Goal: Task Accomplishment & Management: Manage account settings

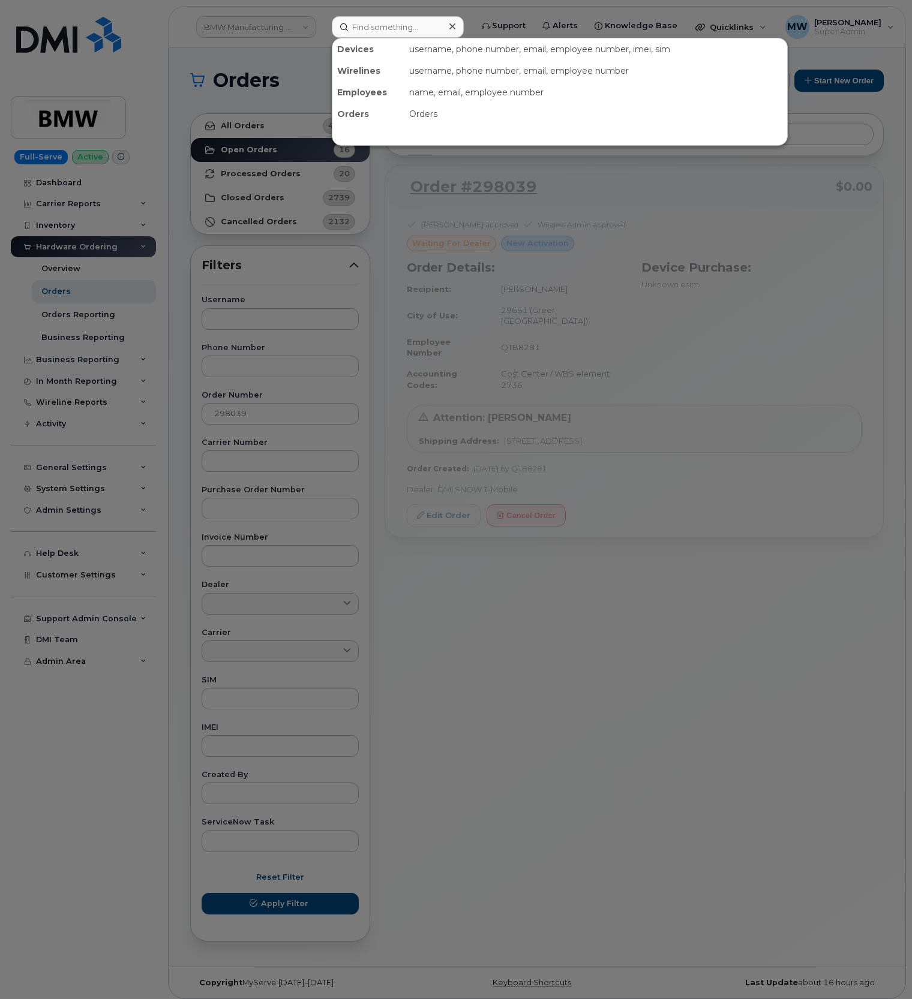
click at [375, 20] on input at bounding box center [398, 27] width 132 height 22
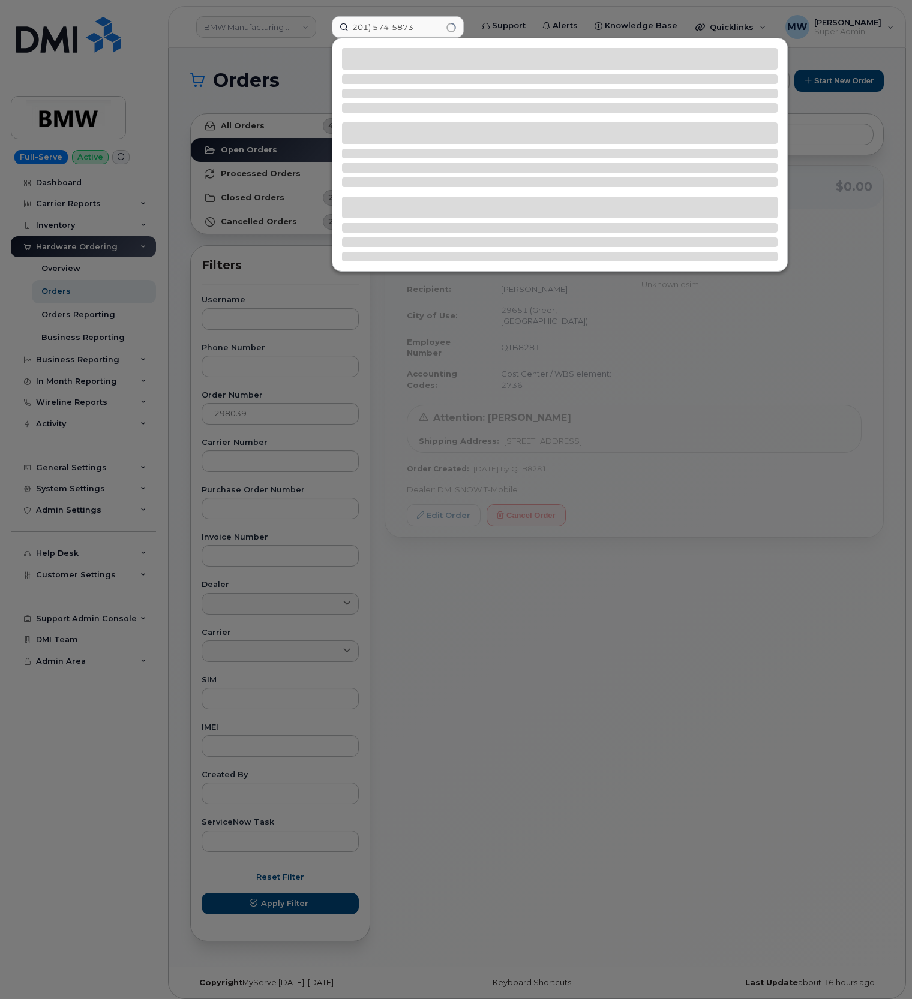
type input "201) 574-5873"
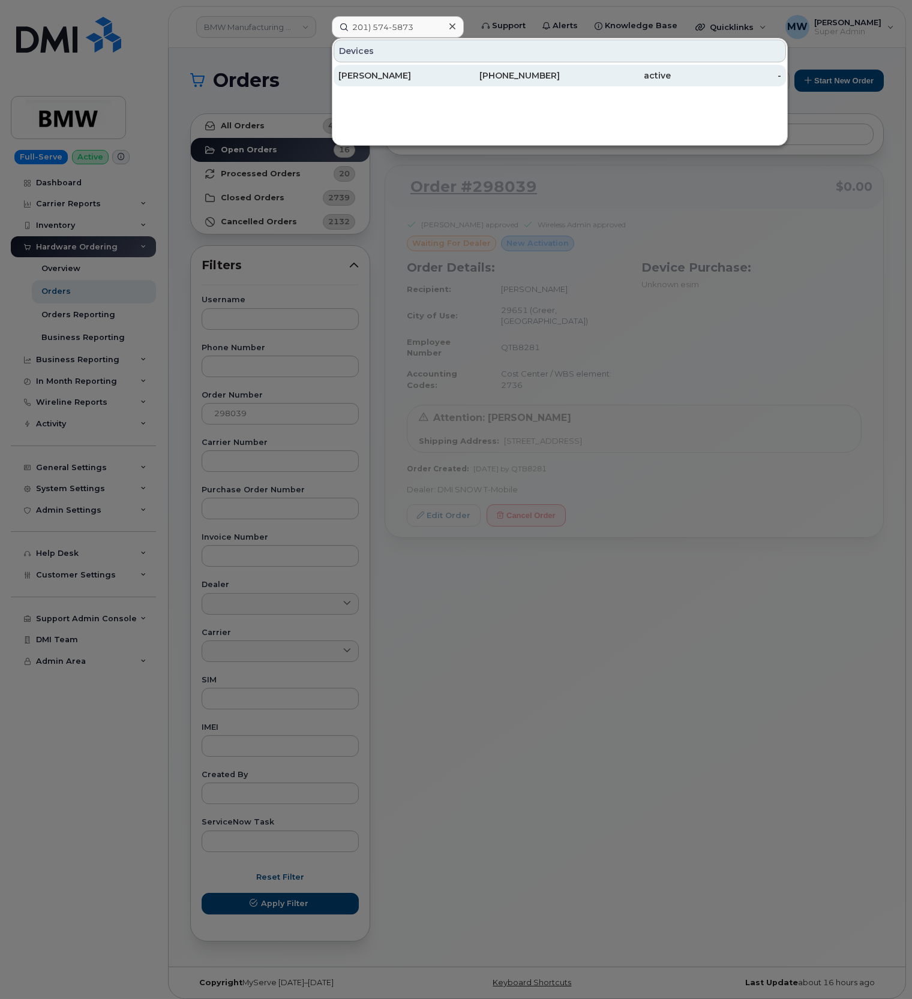
click at [517, 73] on div "201-574-5873" at bounding box center [504, 76] width 111 height 12
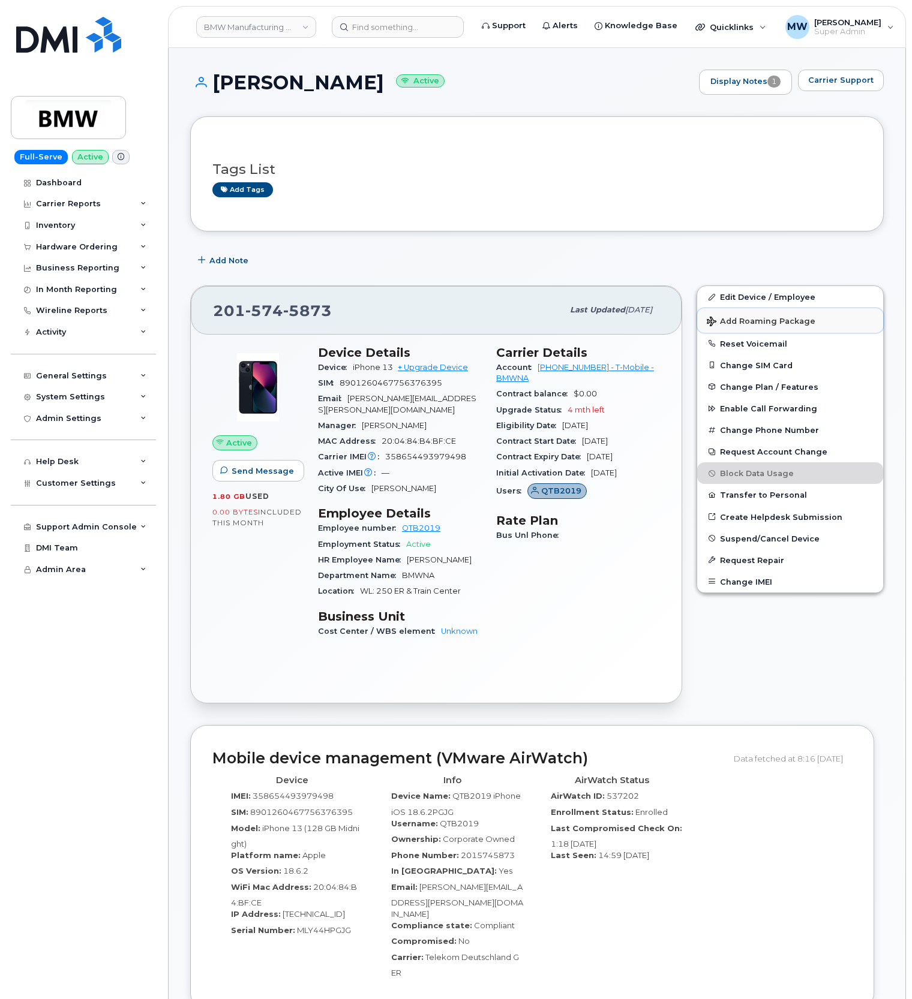
click at [735, 320] on span "Add Roaming Package" at bounding box center [760, 322] width 109 height 11
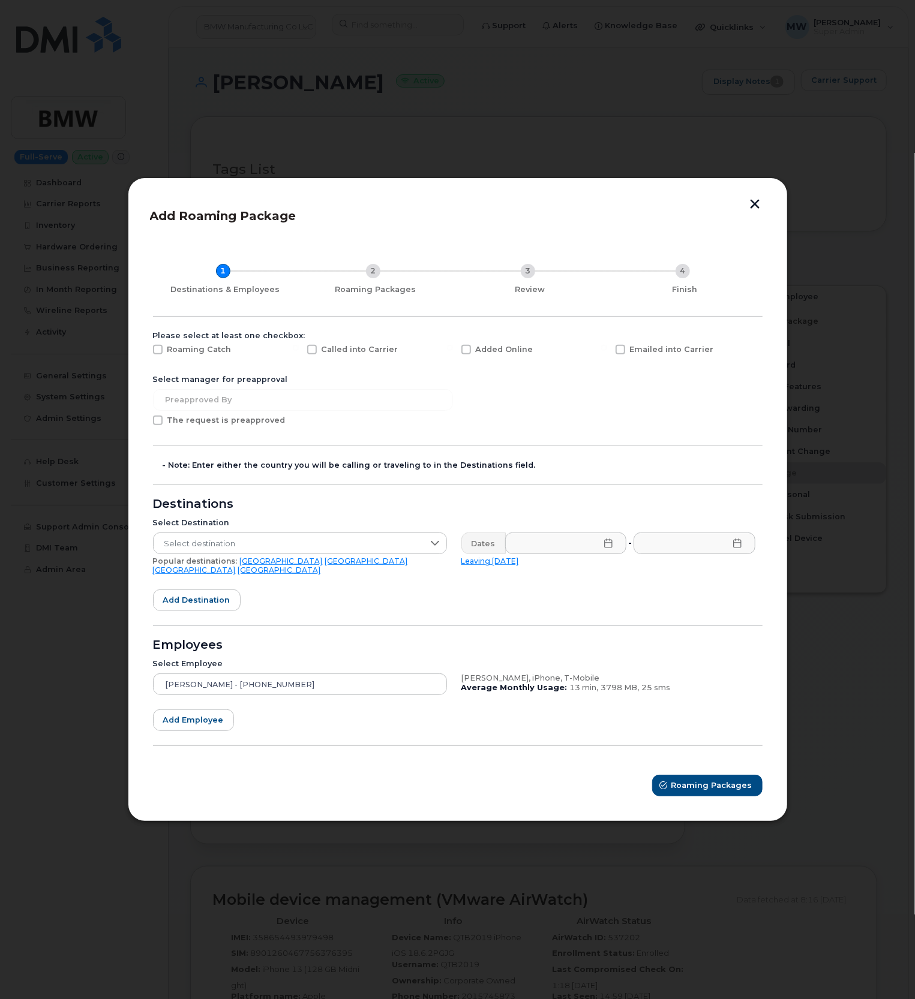
click at [619, 353] on span at bounding box center [620, 350] width 10 height 10
click at [607, 351] on input "Emailed into Carrier" at bounding box center [604, 348] width 6 height 6
checkbox input "true"
click at [315, 543] on span "Select destination" at bounding box center [289, 544] width 270 height 22
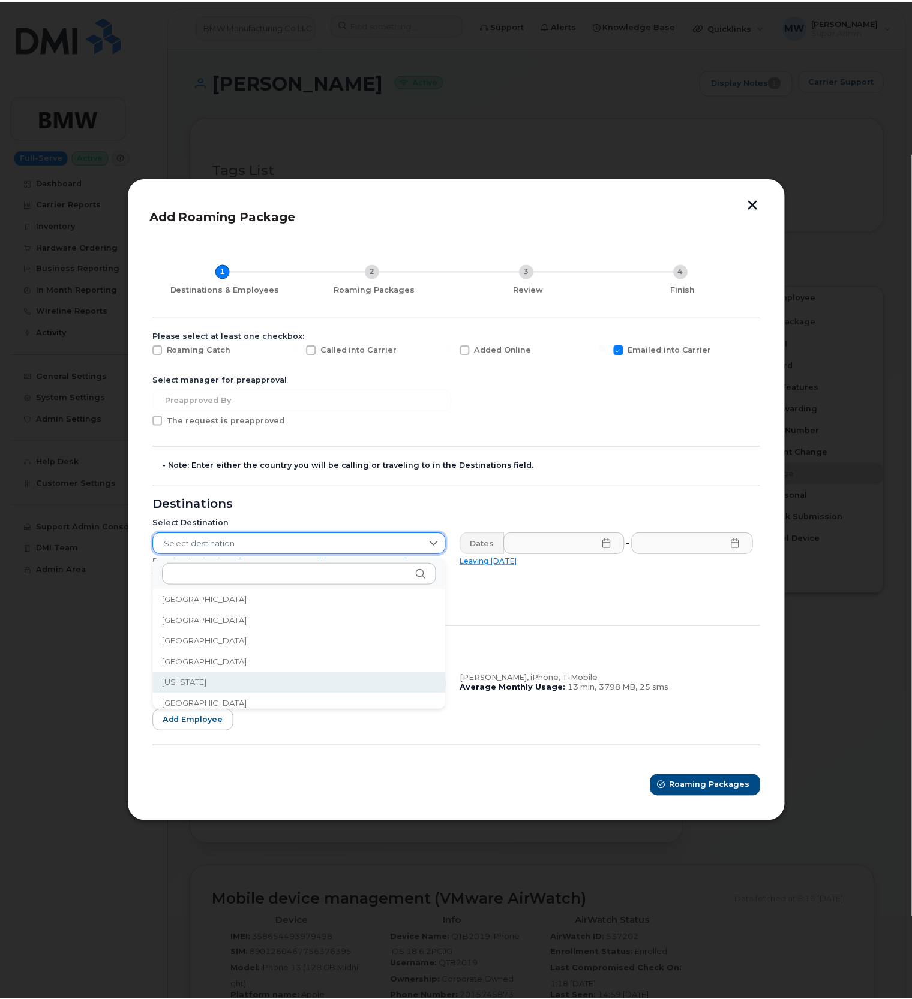
scroll to position [1439, 0]
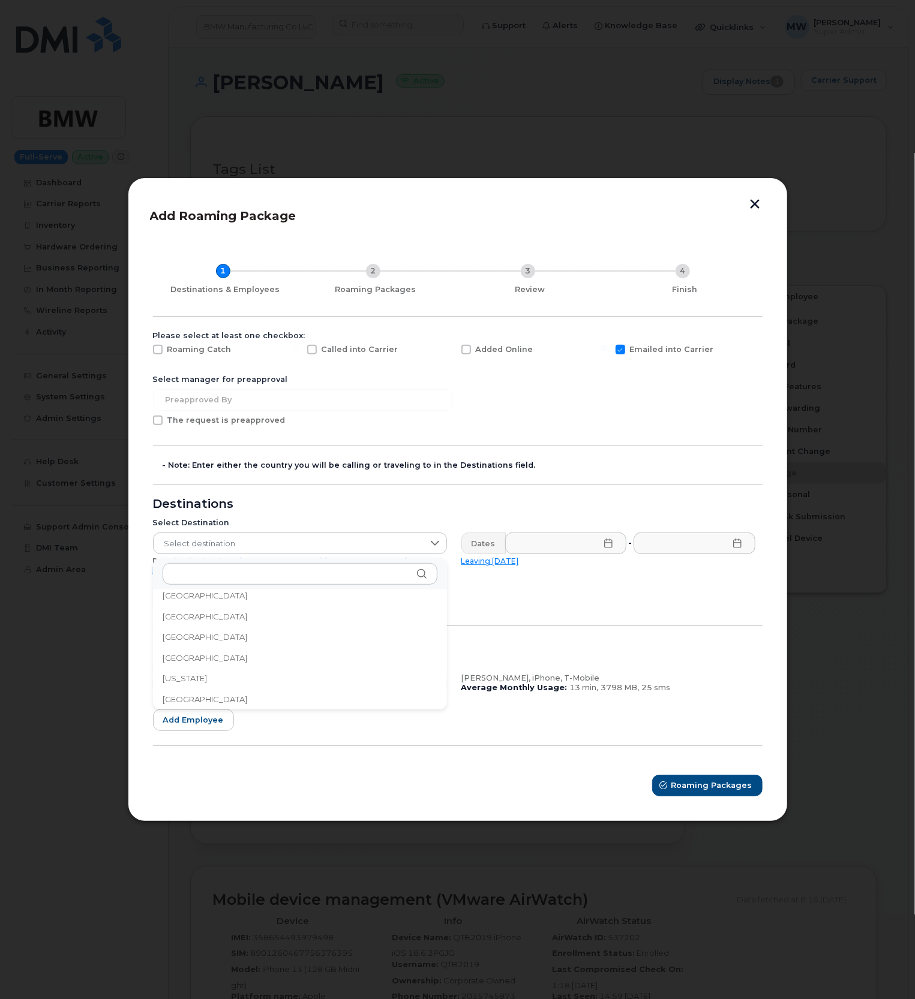
click at [219, 699] on li "[GEOGRAPHIC_DATA]" at bounding box center [300, 699] width 294 height 21
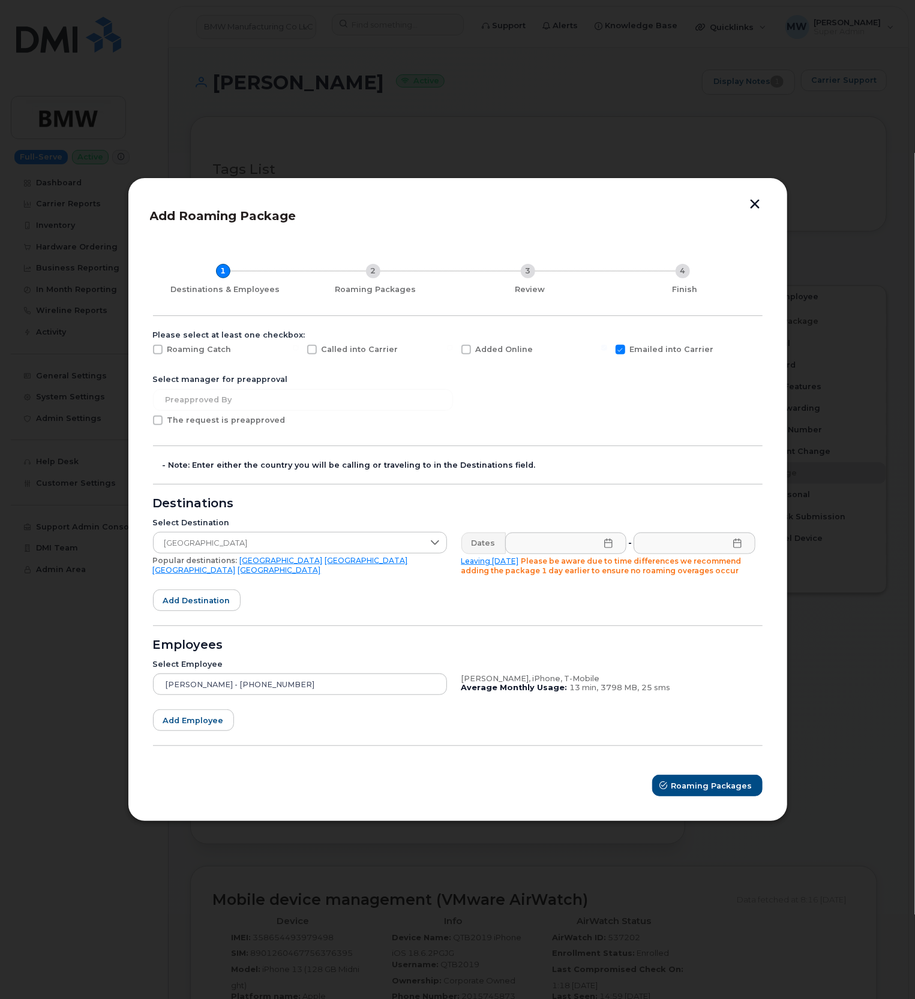
drag, startPoint x: 744, startPoint y: 200, endPoint x: 756, endPoint y: 210, distance: 16.2
click at [744, 200] on header "Add Roaming Package" at bounding box center [457, 220] width 615 height 40
click at [756, 210] on button "button" at bounding box center [755, 205] width 18 height 13
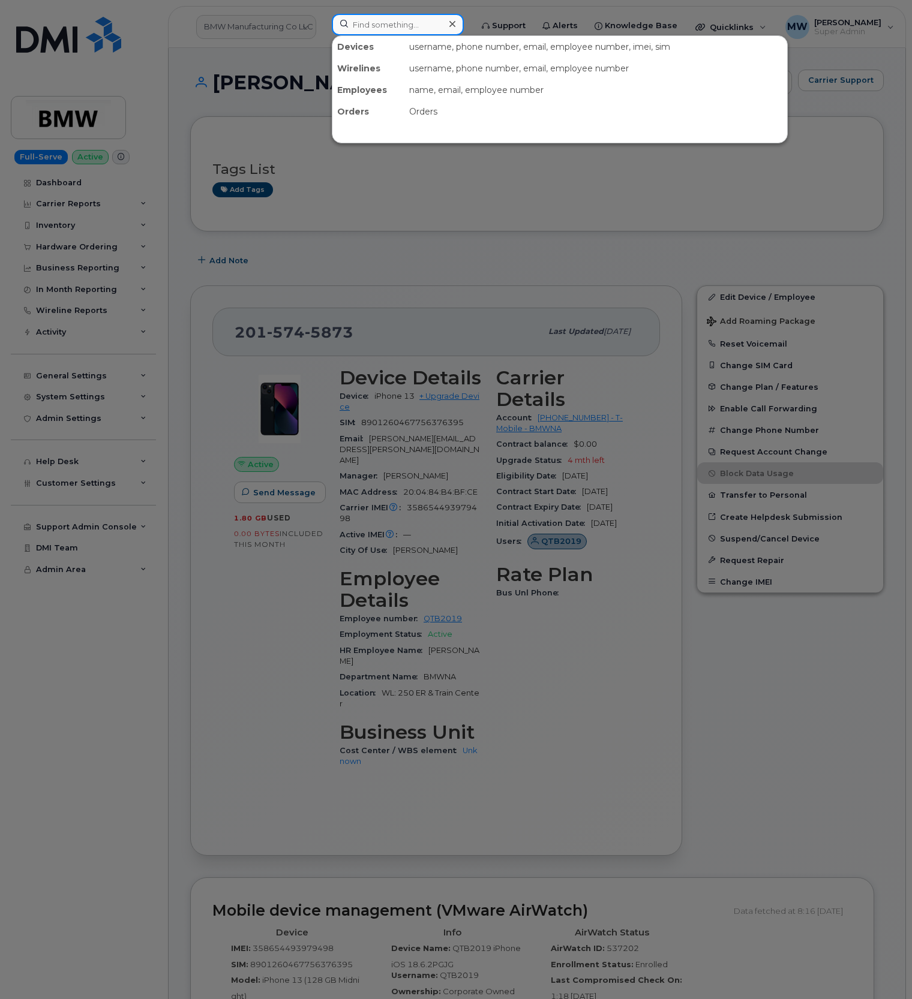
click at [444, 27] on input at bounding box center [398, 25] width 132 height 22
paste input "864) 451-8752"
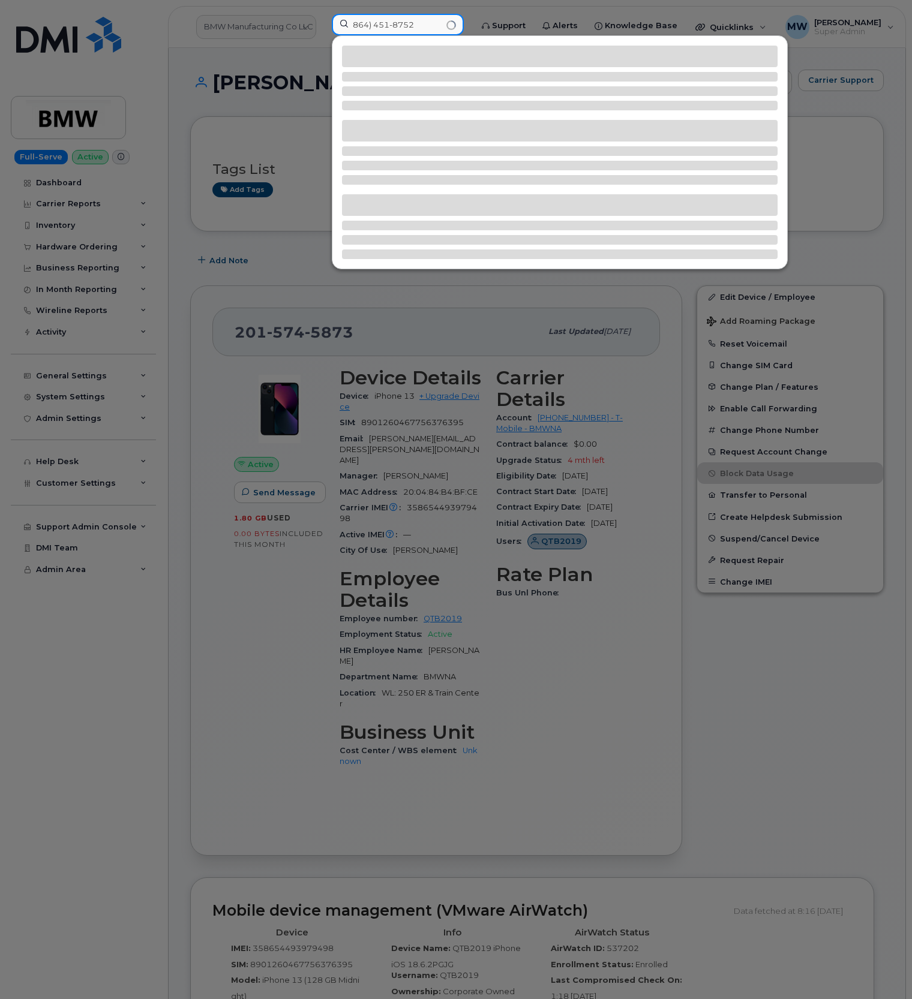
type input "864) 451-8752"
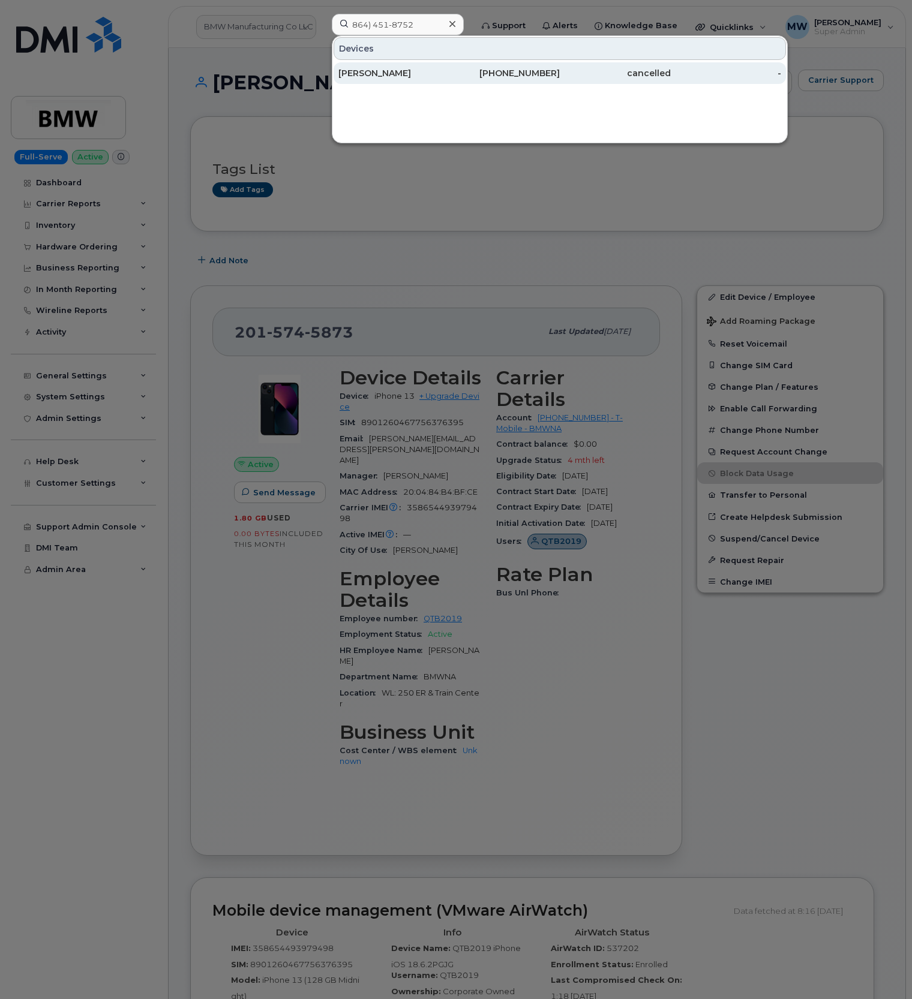
click at [530, 77] on div "[PHONE_NUMBER]" at bounding box center [504, 73] width 111 height 12
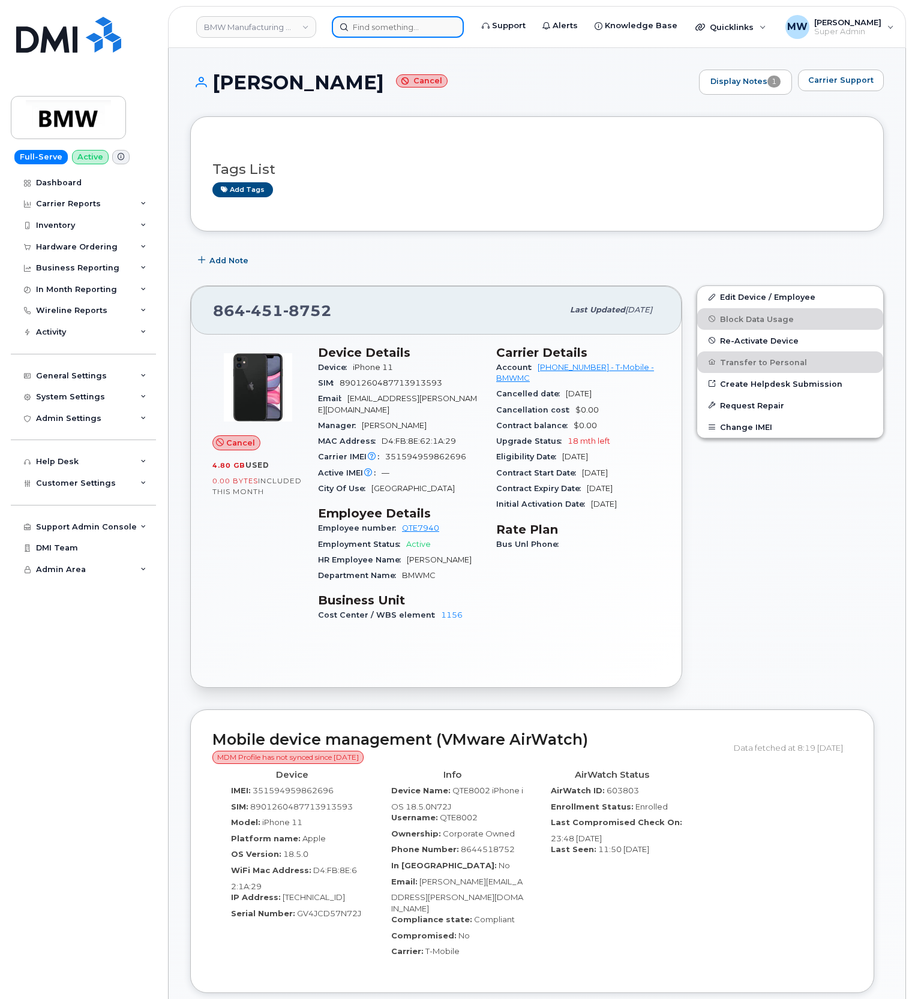
click at [405, 32] on input at bounding box center [398, 27] width 132 height 22
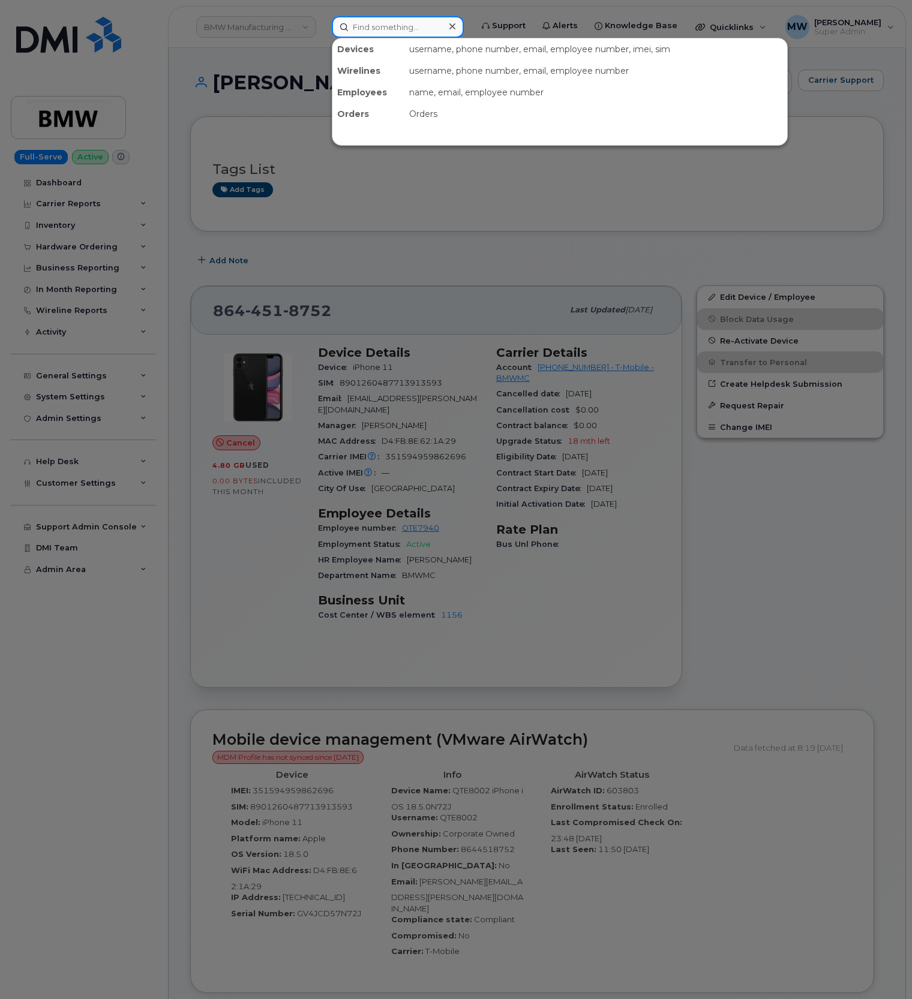
paste input "(864) 800-7600"
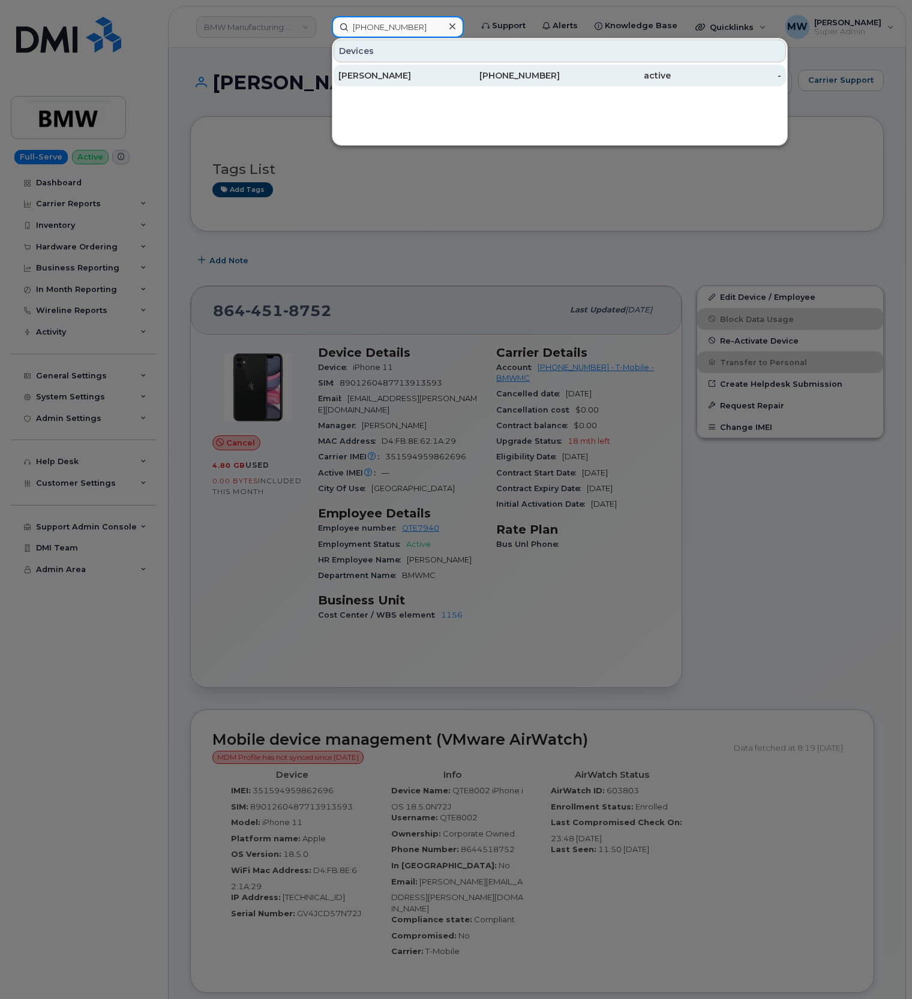
type input "(864) 800-7600"
click at [452, 72] on div "864-800-7600" at bounding box center [504, 76] width 111 height 12
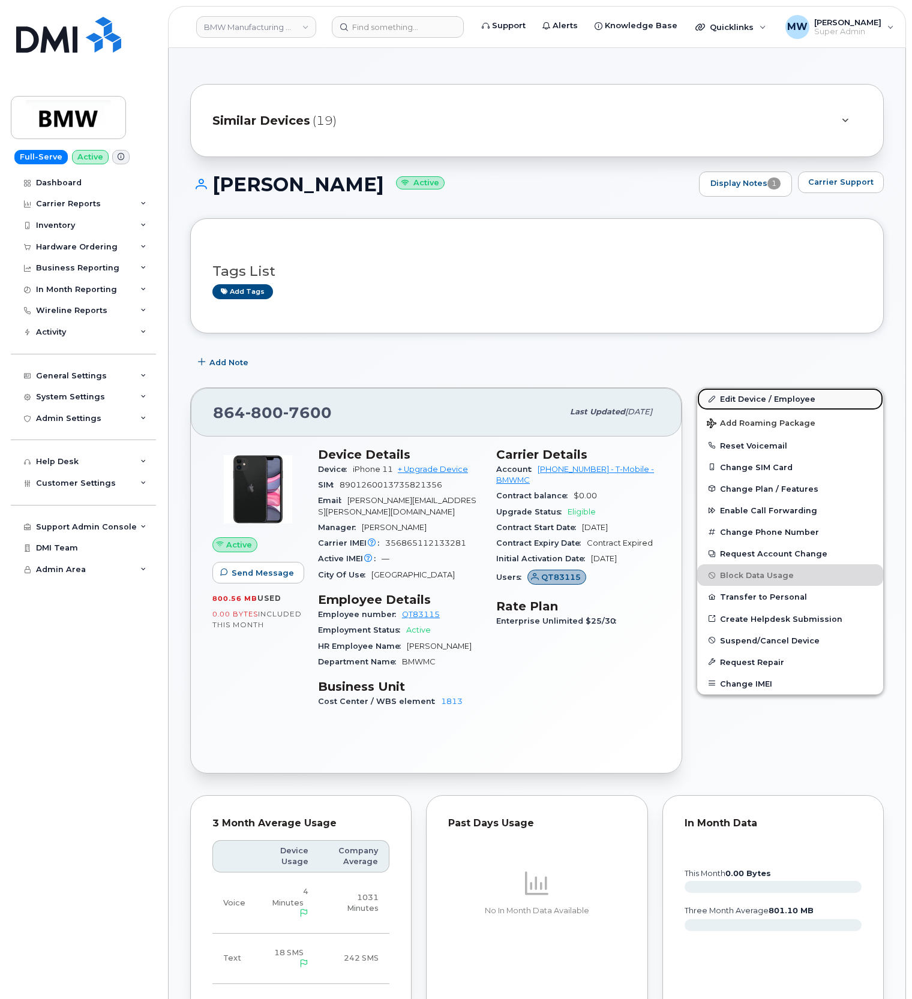
click at [768, 401] on link "Edit Device / Employee" at bounding box center [790, 399] width 186 height 22
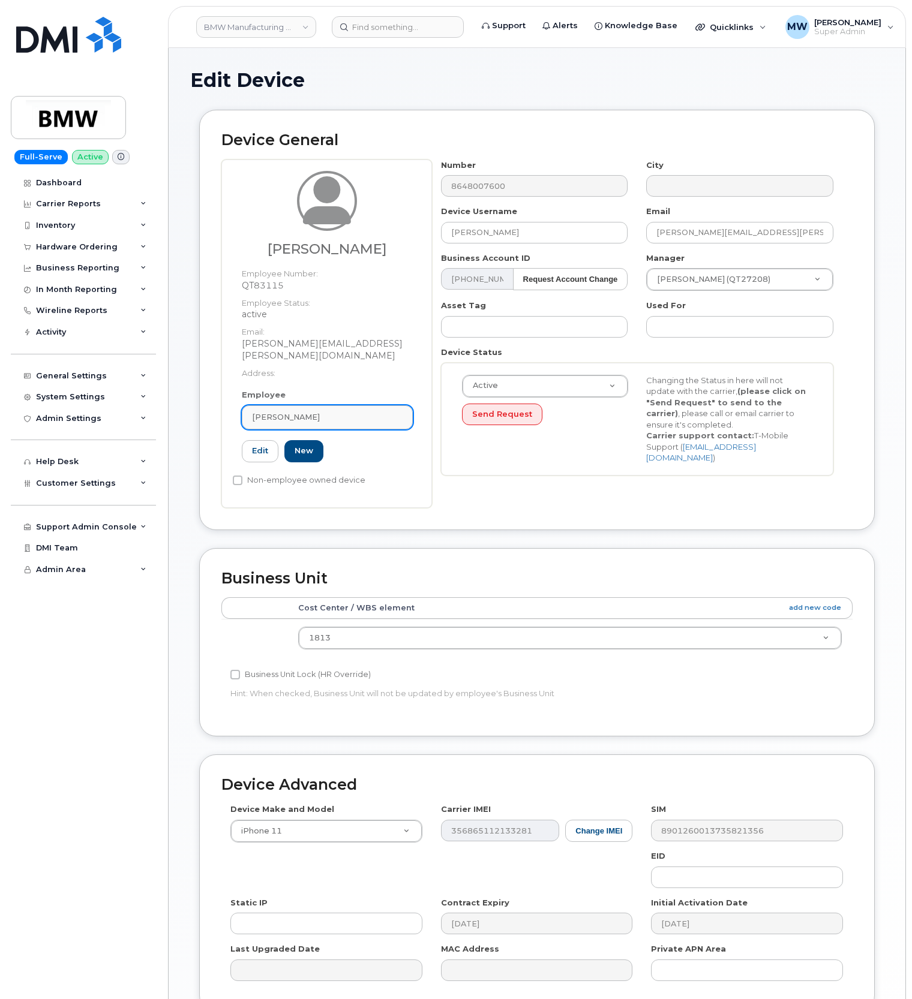
click at [359, 411] on link "[PERSON_NAME]" at bounding box center [327, 417] width 171 height 24
paste input "[PERSON_NAME]"
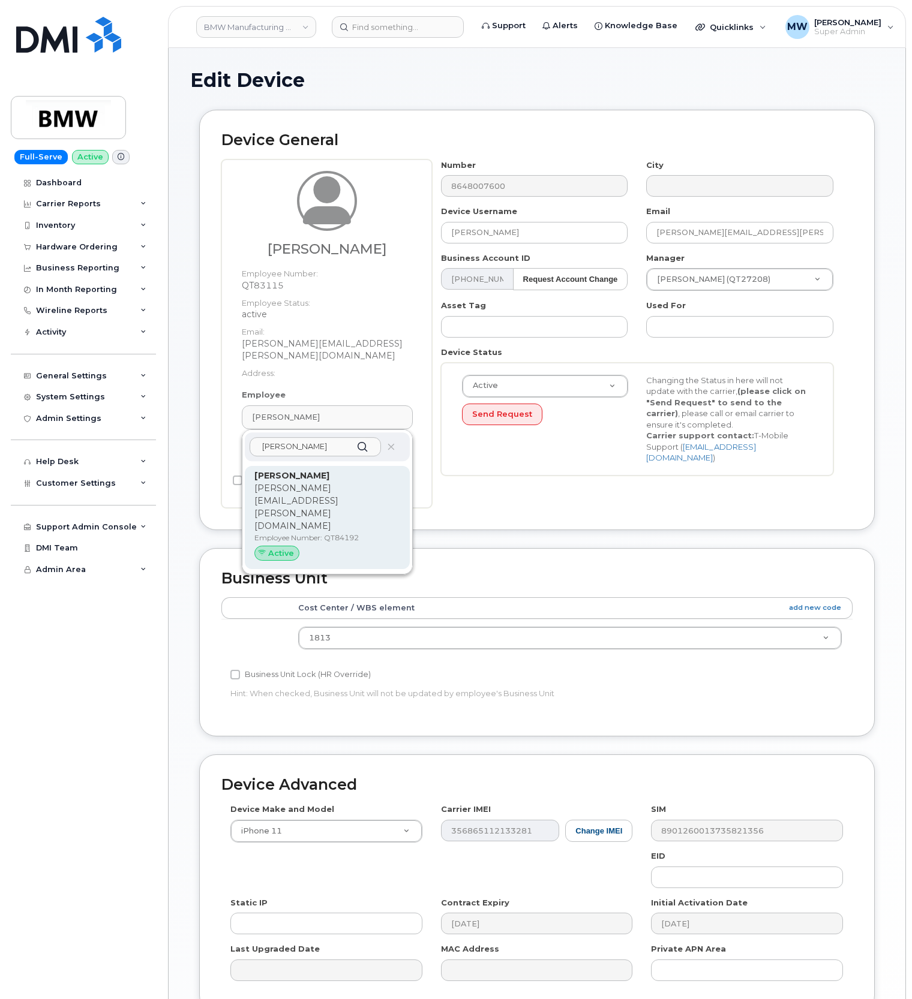
type input "Jared Lockaby"
click at [359, 533] on p "Employee Number: QT84192" at bounding box center [327, 538] width 146 height 11
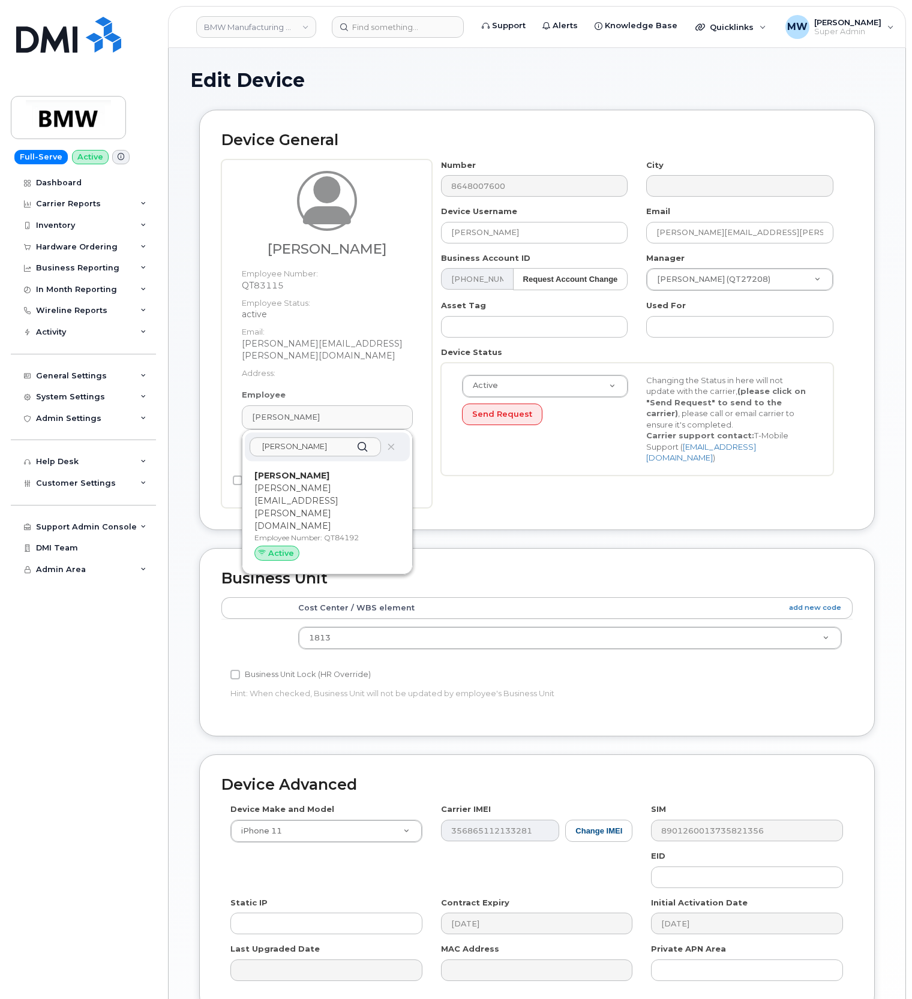
type input "QT84192"
type input "[PERSON_NAME]"
type input "[PERSON_NAME][EMAIL_ADDRESS][PERSON_NAME][DOMAIN_NAME]"
type input "14966756"
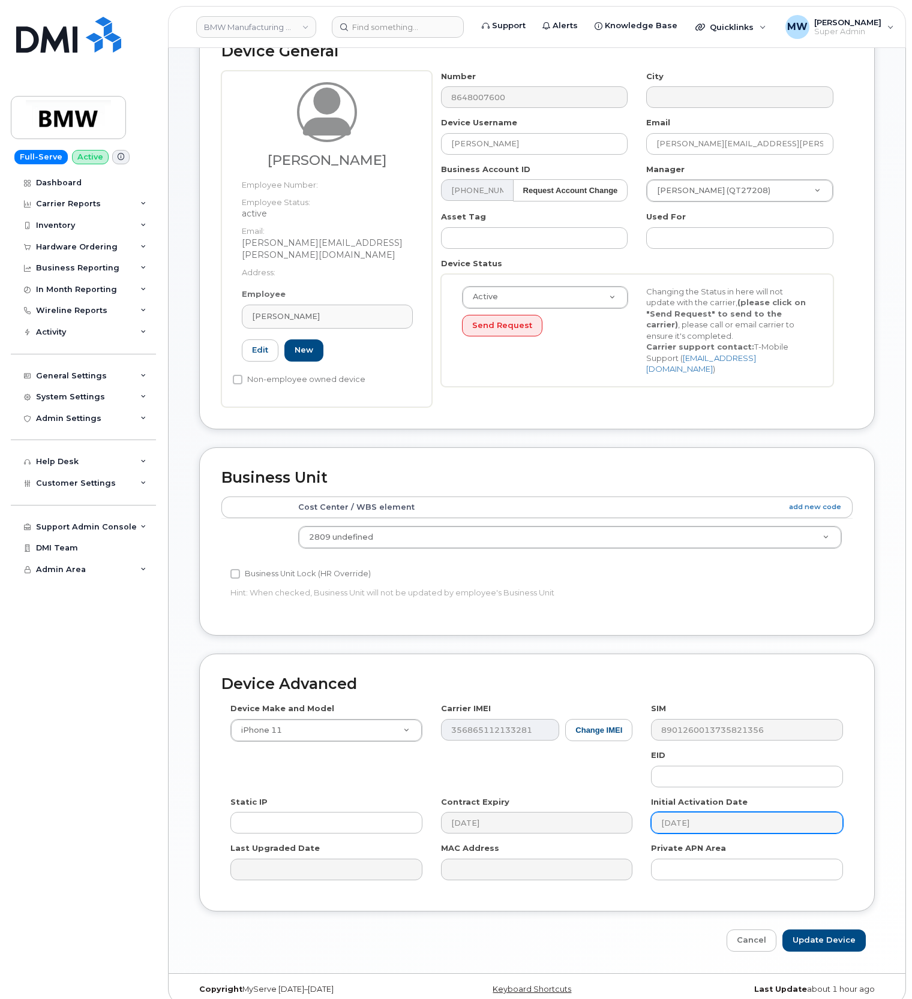
scroll to position [92, 0]
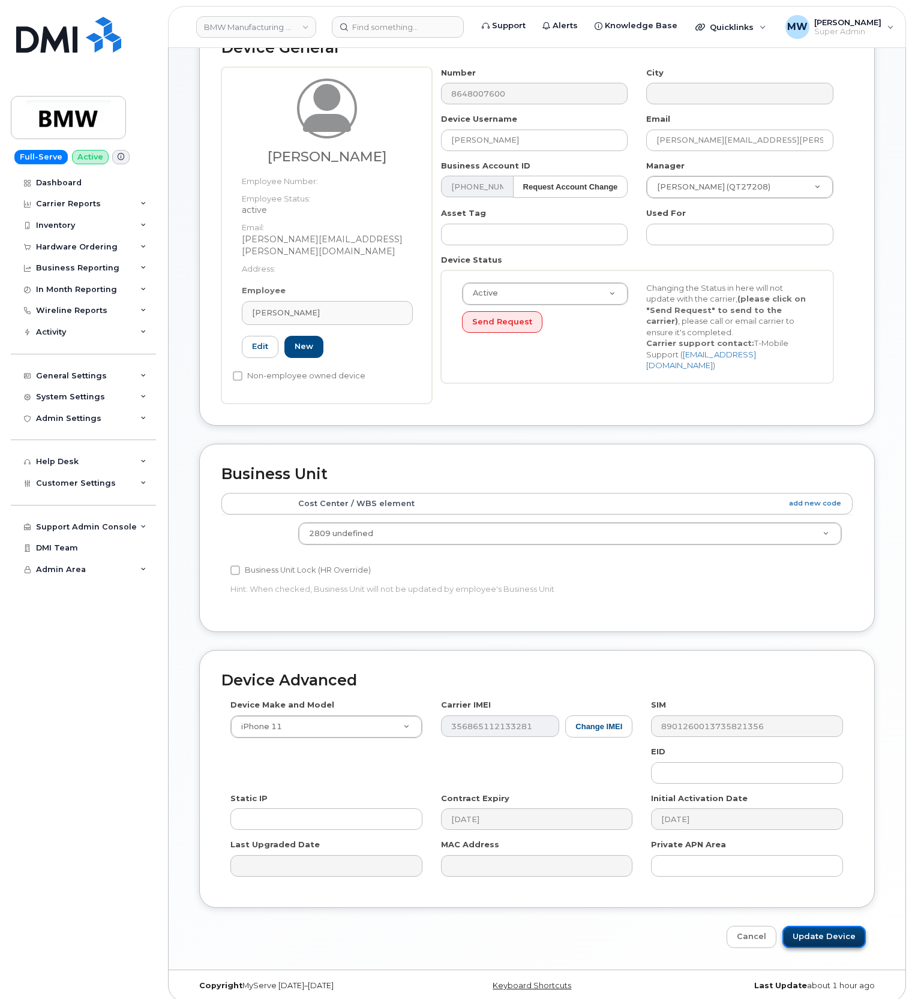
click at [822, 934] on input "Update Device" at bounding box center [823, 937] width 83 height 22
type input "Saving..."
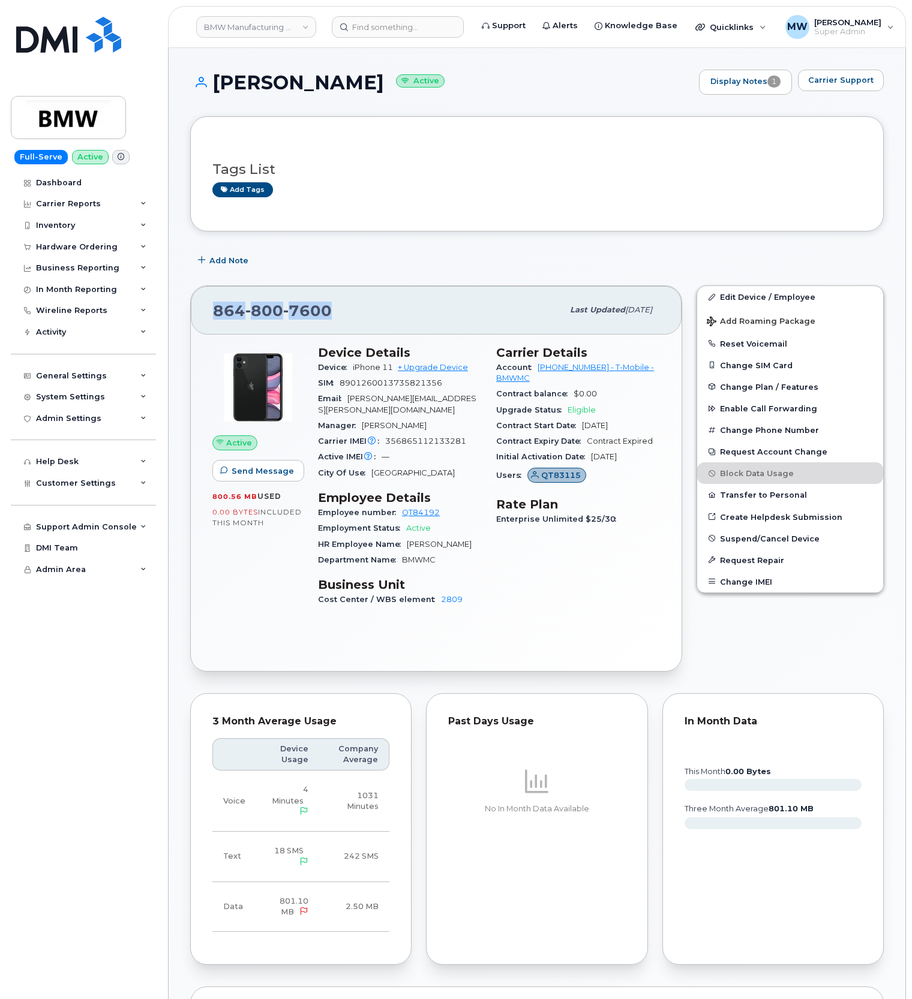
drag, startPoint x: 365, startPoint y: 317, endPoint x: 216, endPoint y: 324, distance: 149.5
click at [216, 323] on div "[PHONE_NUMBER]" at bounding box center [388, 309] width 350 height 25
copy span "[PHONE_NUMBER]"
click at [380, 25] on input at bounding box center [398, 27] width 132 height 22
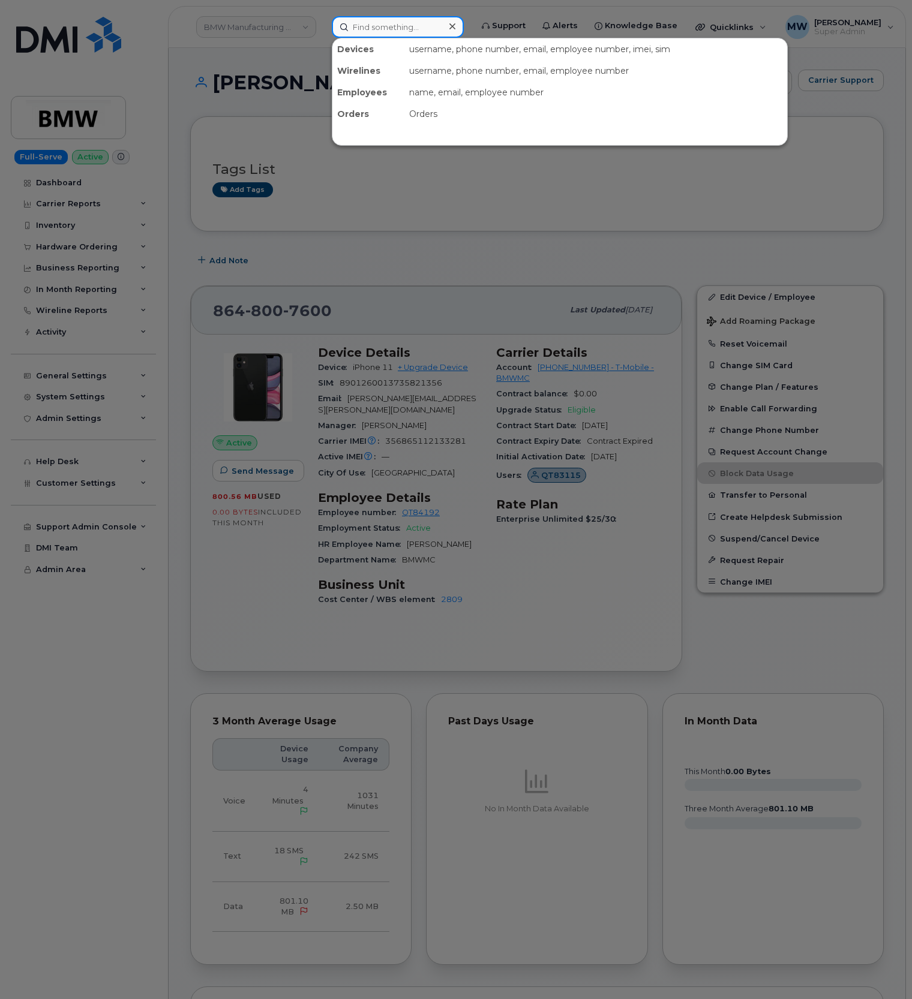
paste input "9175754058"
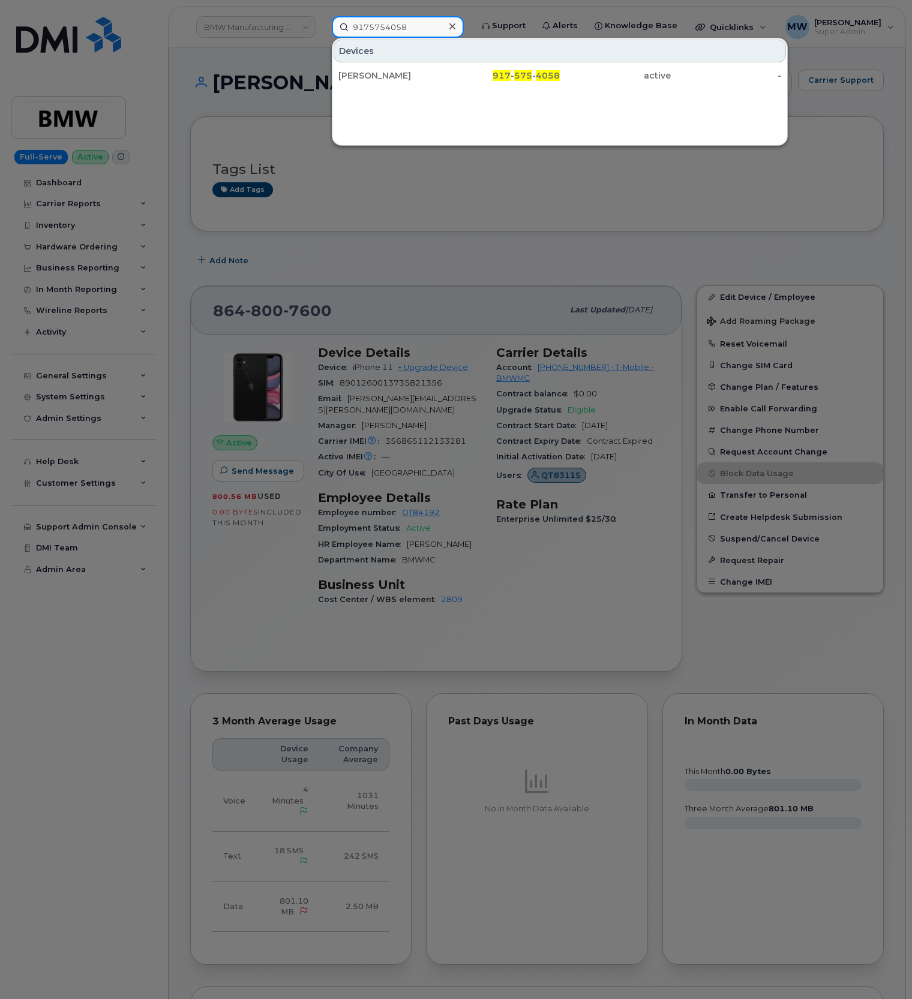
type input "9175754058"
click at [425, 77] on div "[PERSON_NAME]" at bounding box center [393, 76] width 111 height 12
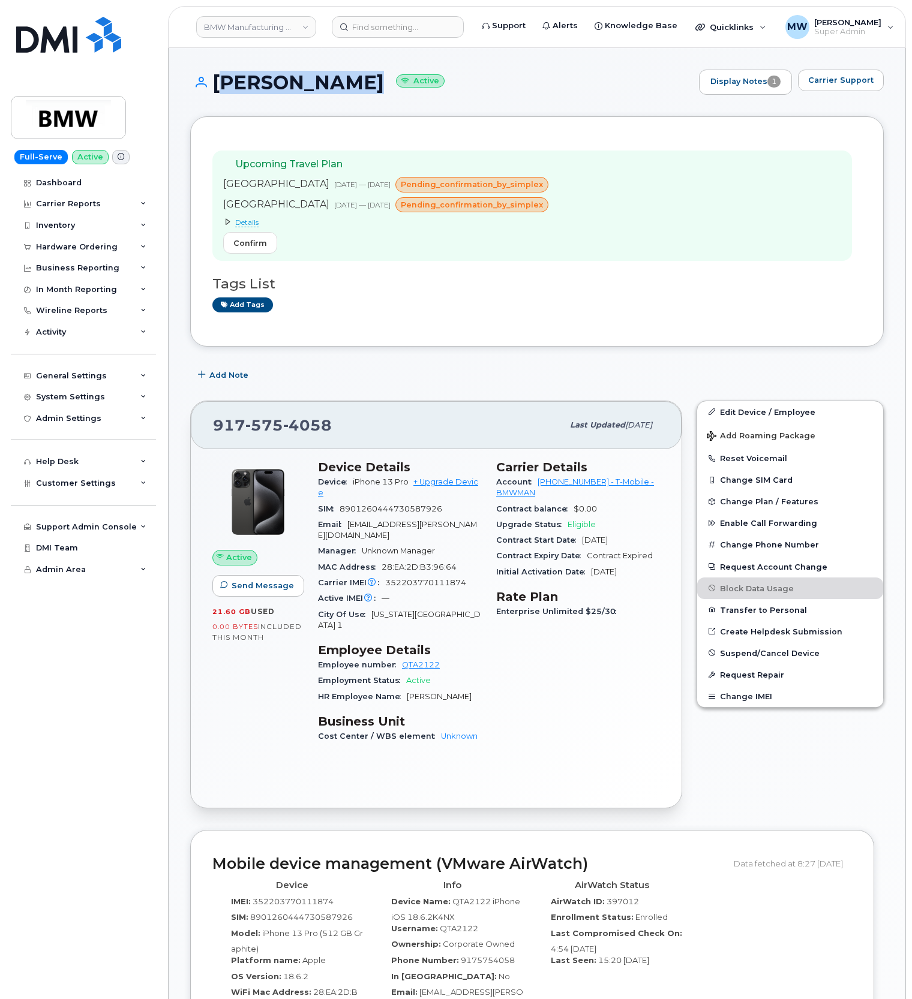
drag, startPoint x: 332, startPoint y: 80, endPoint x: 214, endPoint y: 85, distance: 118.2
click at [214, 85] on h1 "Phil Salazar Active" at bounding box center [441, 82] width 503 height 21
copy h1 "Phil Salazar"
drag, startPoint x: 456, startPoint y: 529, endPoint x: 351, endPoint y: 531, distance: 104.4
click at [351, 531] on div "Email Phil.Salazar@bmwnyc.com" at bounding box center [400, 530] width 164 height 27
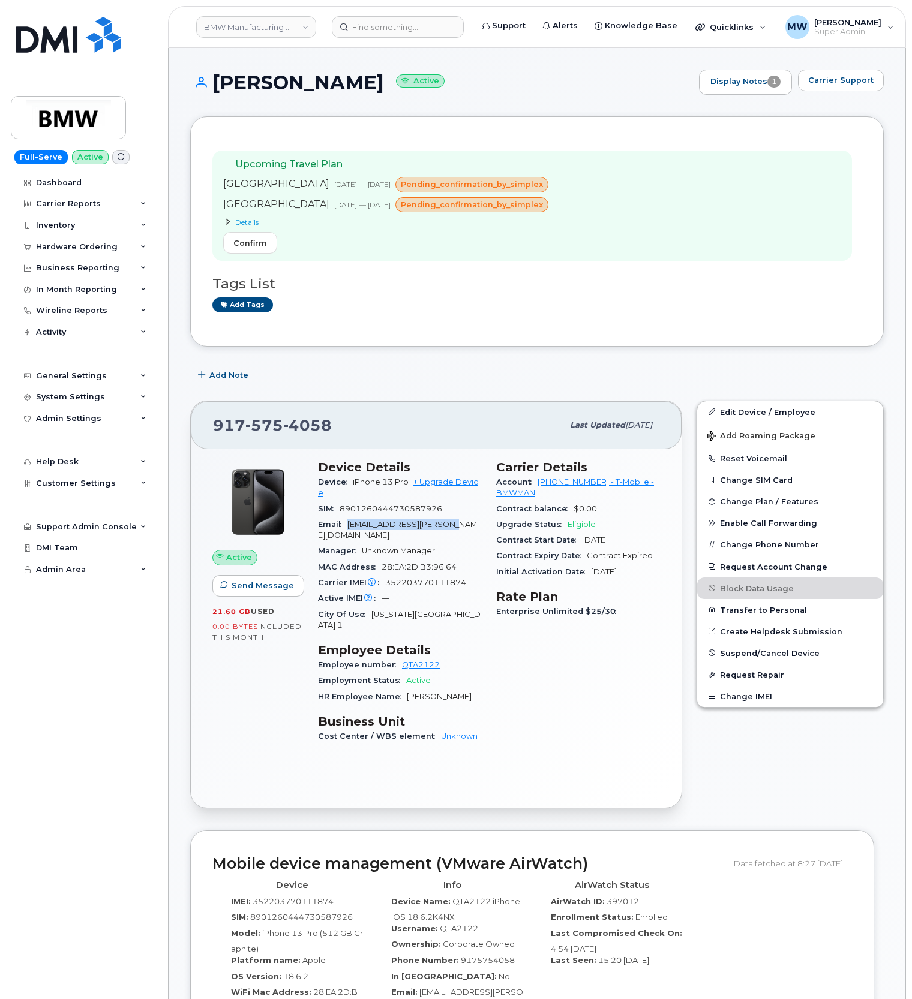
copy span "Phil.Salazar@bmwnyc.com"
drag, startPoint x: 461, startPoint y: 648, endPoint x: 396, endPoint y: 654, distance: 65.0
click at [396, 657] on div "Employee number QTA2122" at bounding box center [400, 665] width 164 height 16
copy link "QTA2122"
drag, startPoint x: 326, startPoint y: 80, endPoint x: 214, endPoint y: 82, distance: 112.2
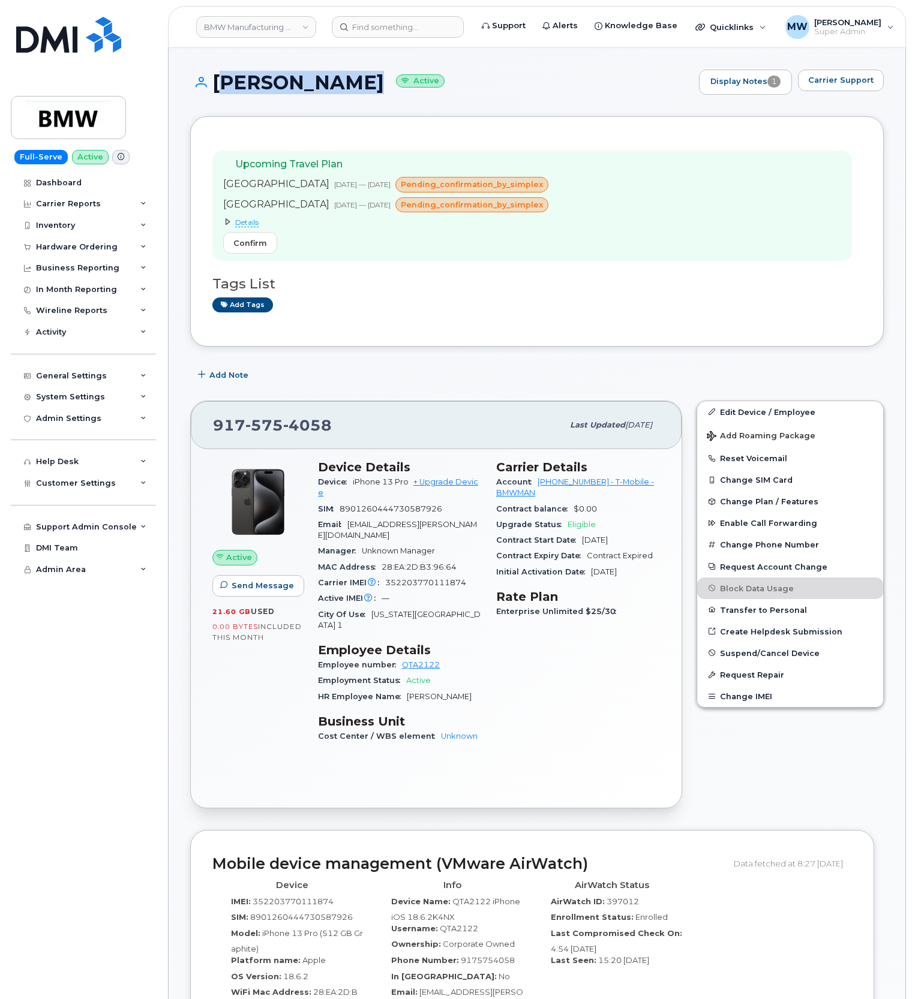
click at [214, 82] on h1 "Phil Salazar Active" at bounding box center [441, 82] width 503 height 21
copy h1 "Phil Salazar"
drag, startPoint x: 535, startPoint y: 483, endPoint x: 584, endPoint y: 490, distance: 49.7
click at [584, 490] on div "Account 973876507 - T-Mobile - BMWMAN" at bounding box center [578, 487] width 164 height 27
copy link "973876507"
